Goal: Information Seeking & Learning: Learn about a topic

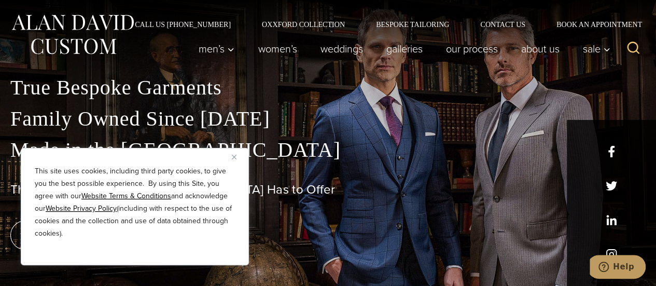
click at [235, 158] on img "Close" at bounding box center [234, 157] width 5 height 5
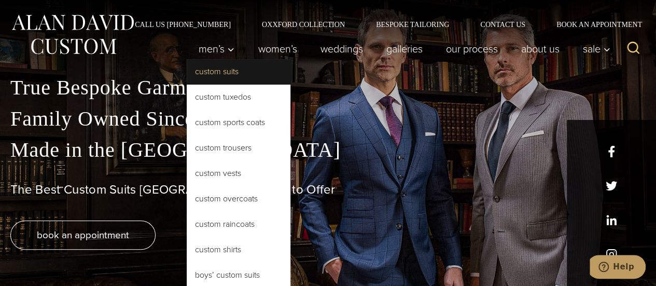
click at [231, 73] on link "Custom Suits" at bounding box center [239, 71] width 104 height 25
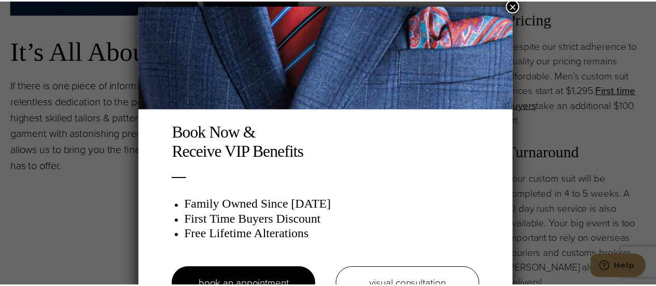
scroll to position [5, 0]
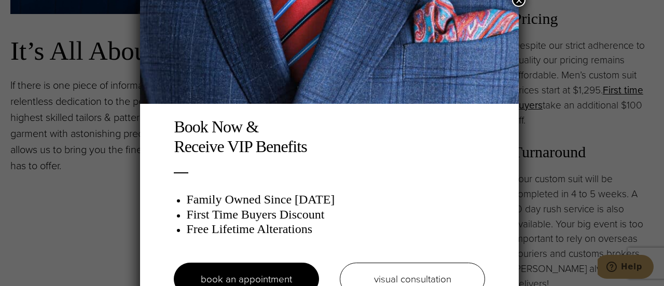
click at [518, 3] on button "×" at bounding box center [518, -1] width 13 height 13
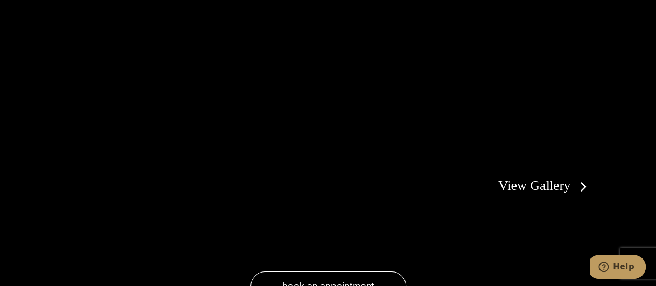
scroll to position [1763, 0]
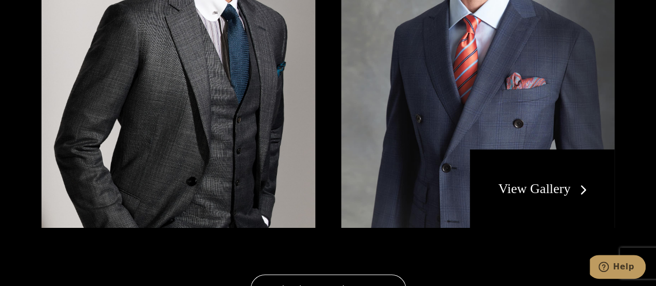
click at [532, 181] on link "View Gallery" at bounding box center [544, 188] width 93 height 15
click at [580, 181] on link "View Gallery" at bounding box center [544, 188] width 93 height 15
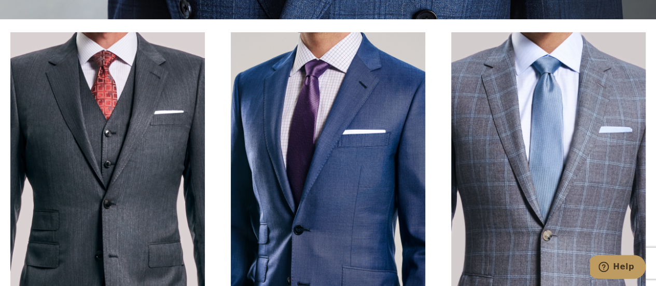
scroll to position [259, 0]
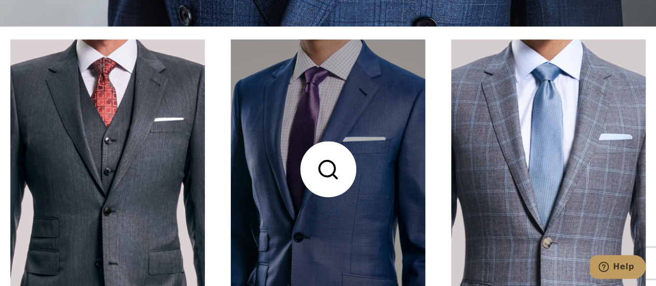
click at [330, 164] on link at bounding box center [328, 168] width 194 height 259
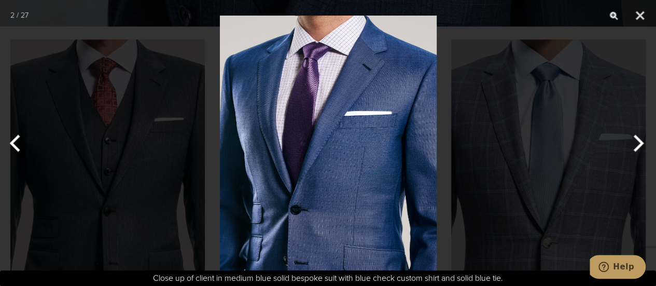
click at [638, 140] on button "Next" at bounding box center [636, 143] width 39 height 52
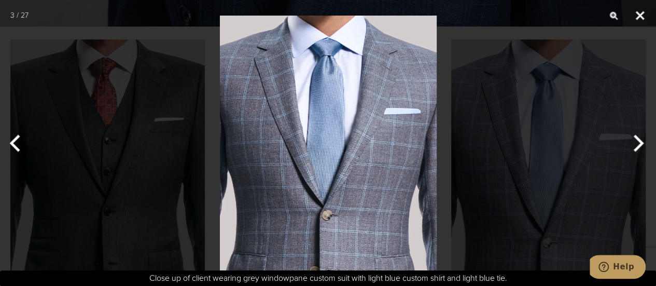
click at [638, 11] on button "Close" at bounding box center [640, 15] width 26 height 31
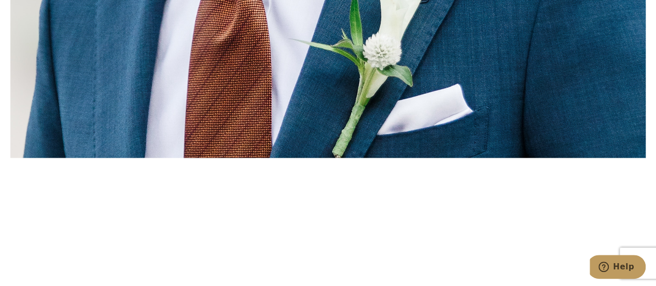
scroll to position [2697, 0]
